Goal: Task Accomplishment & Management: Manage account settings

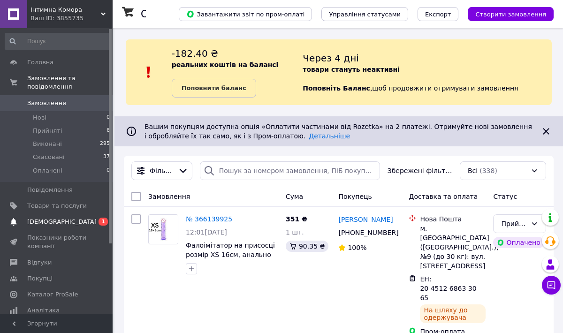
click at [49, 220] on span "[DEMOGRAPHIC_DATA]" at bounding box center [61, 222] width 69 height 8
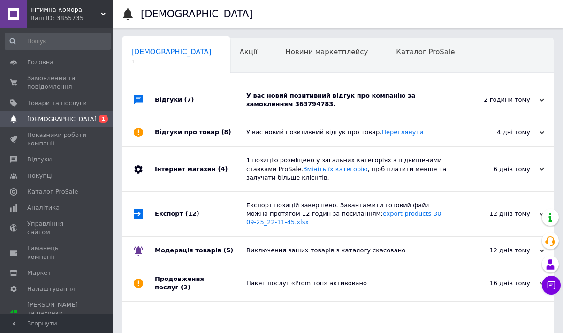
scroll to position [0, 5]
click at [338, 96] on div "У вас новий позитивний відгук про компанію за замовленням 363794783." at bounding box center [348, 99] width 204 height 17
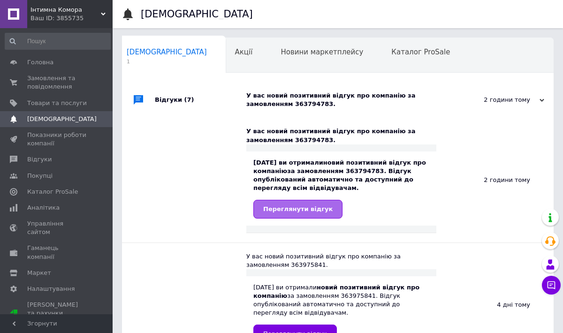
click at [291, 209] on span "Переглянути відгук" at bounding box center [297, 208] width 69 height 7
click at [64, 87] on span "Замовлення та повідомлення" at bounding box center [57, 82] width 60 height 17
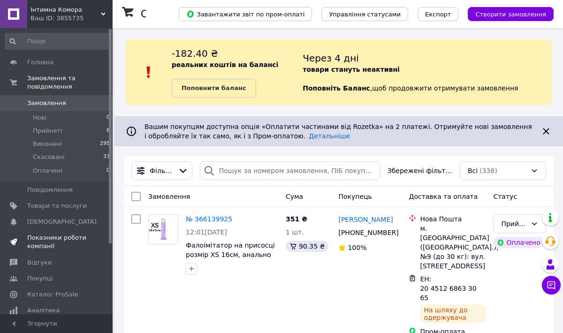
click at [57, 235] on span "Показники роботи компанії" at bounding box center [57, 241] width 60 height 17
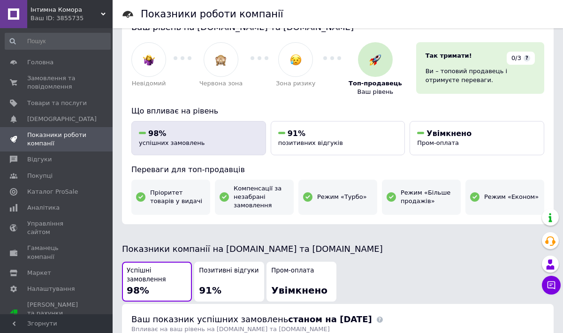
scroll to position [4, 0]
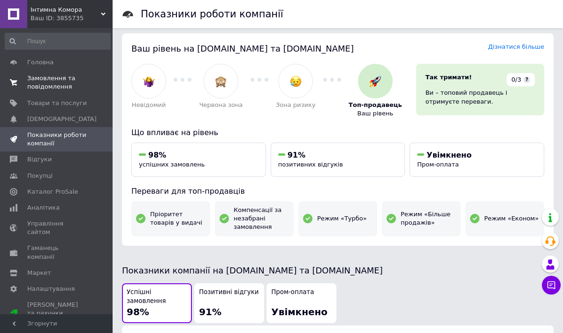
click at [63, 87] on span "Замовлення та повідомлення" at bounding box center [57, 82] width 60 height 17
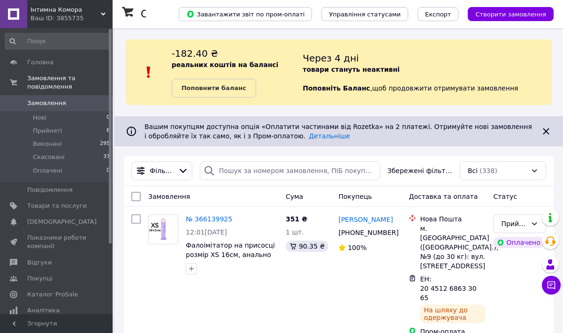
click at [103, 14] on use at bounding box center [103, 14] width 5 height 3
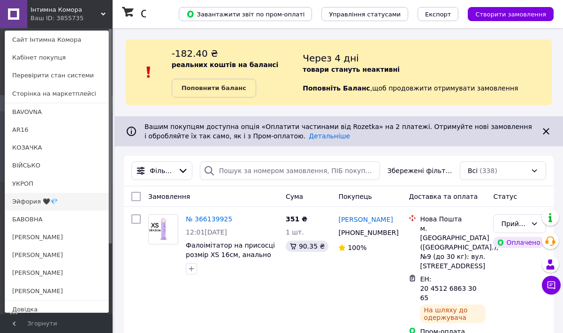
click at [28, 203] on link "Эйфория 🖤💎" at bounding box center [56, 202] width 103 height 18
